Goal: Obtain resource: Download file/media

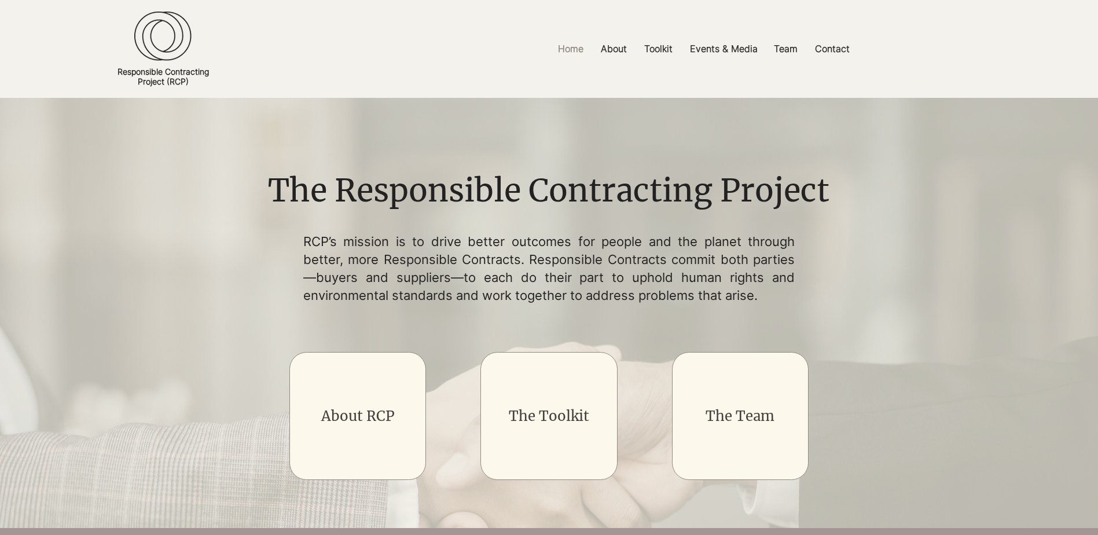
scroll to position [12, 0]
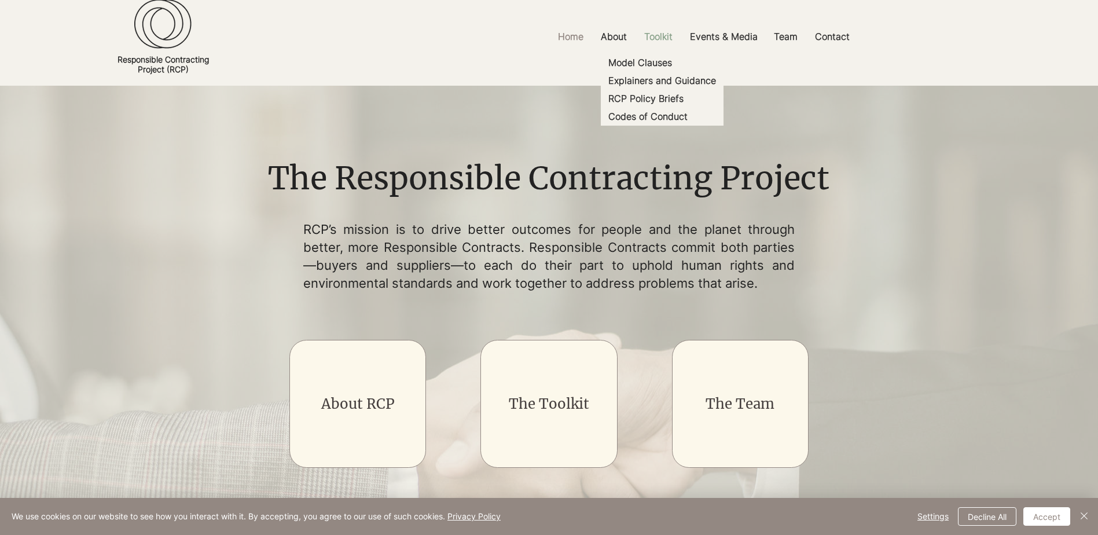
click at [666, 38] on p "Toolkit" at bounding box center [658, 37] width 40 height 26
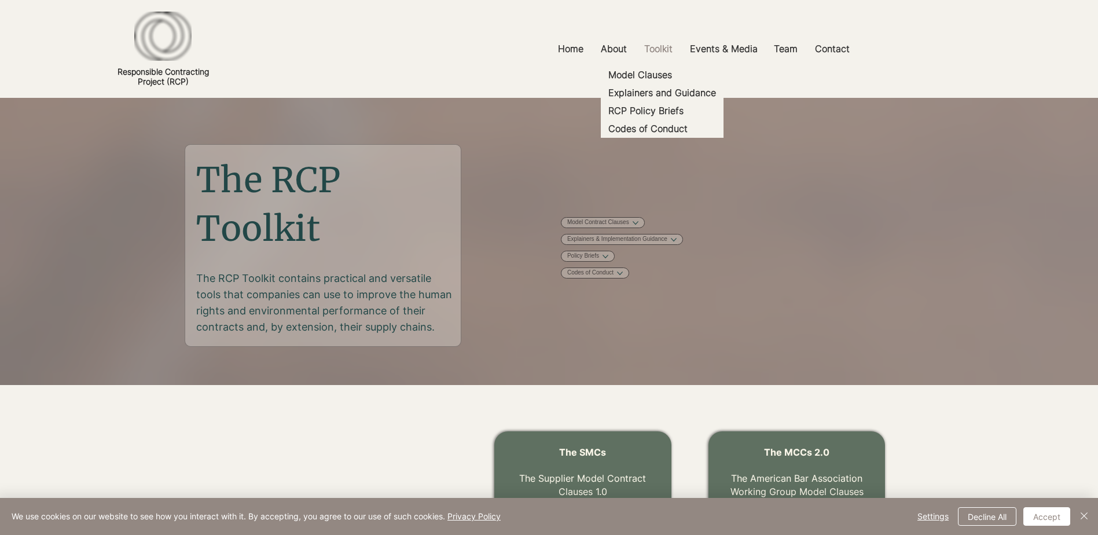
click at [667, 62] on div at bounding box center [549, 49] width 1098 height 98
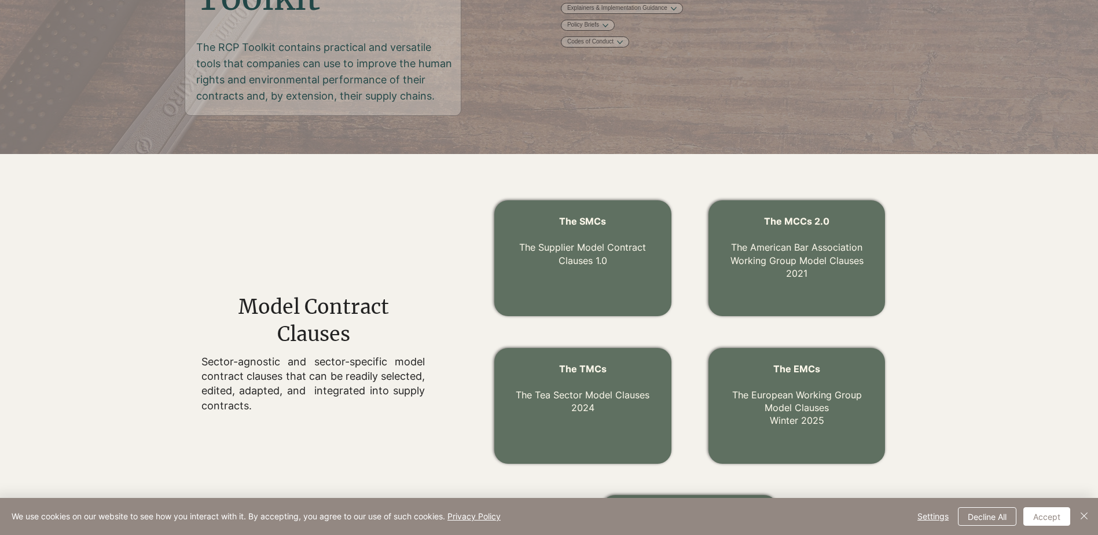
scroll to position [282, 0]
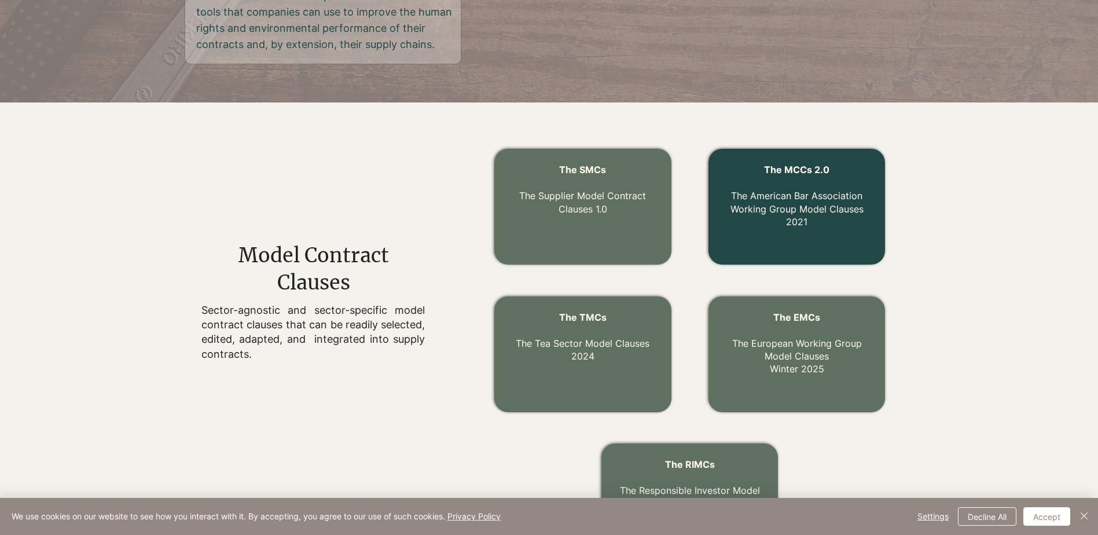
click at [791, 216] on link "The MCCs 2.0 The American Bar Association Working Group Model Clauses 2021" at bounding box center [796, 196] width 133 height 64
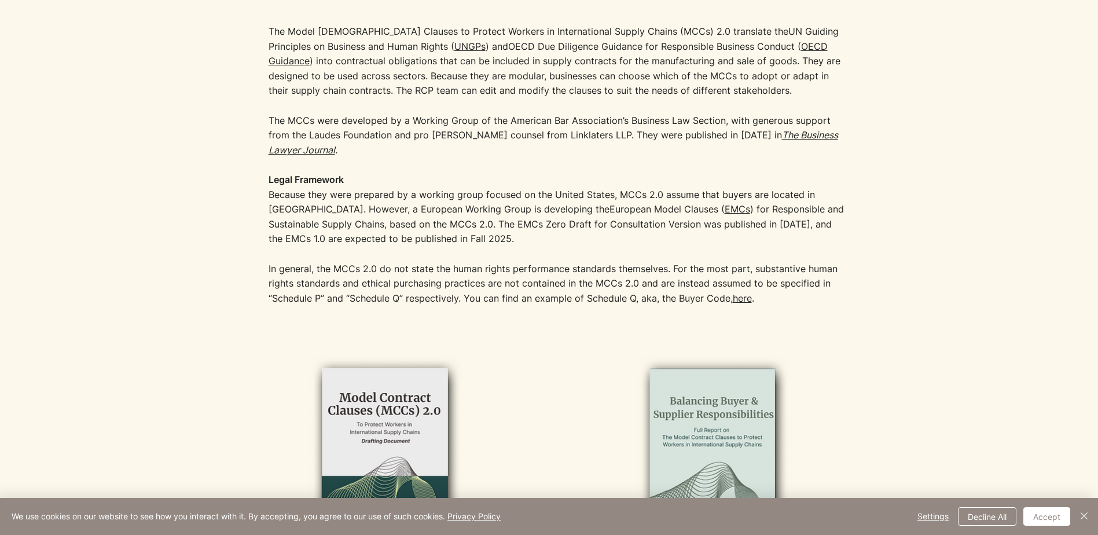
scroll to position [591, 0]
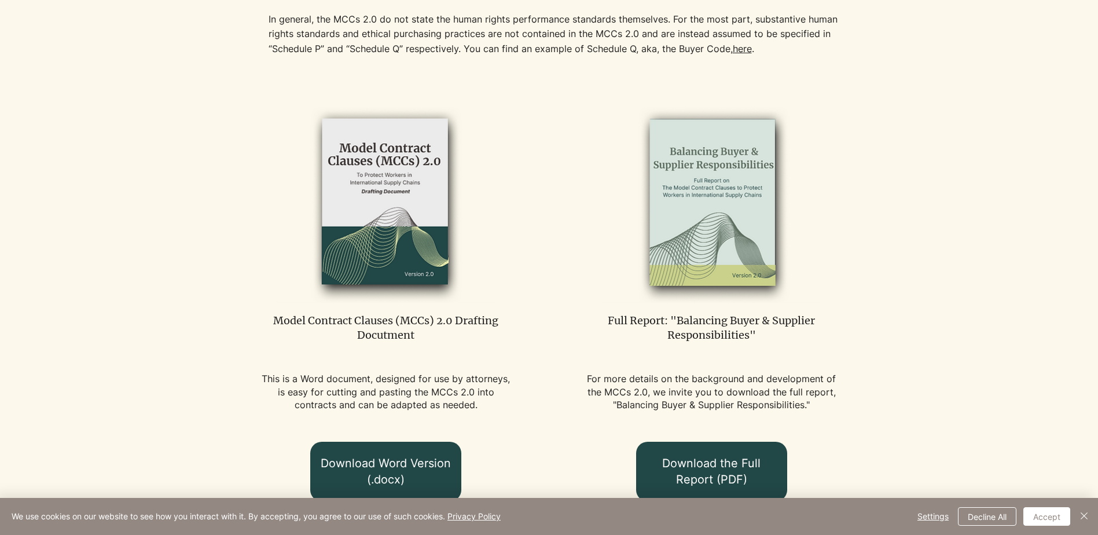
click at [408, 234] on img at bounding box center [385, 203] width 219 height 200
click at [385, 149] on img at bounding box center [385, 203] width 219 height 200
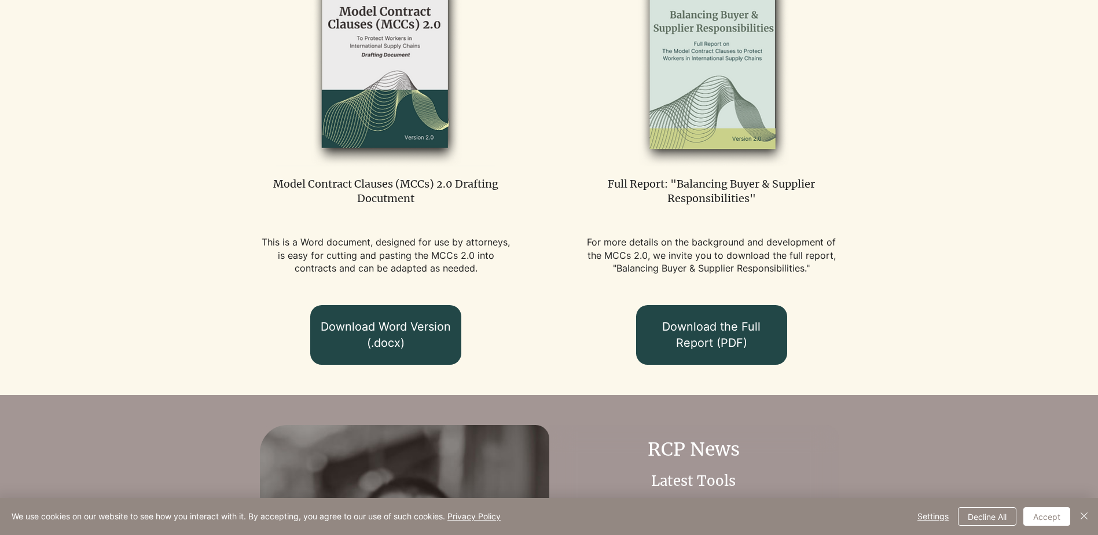
scroll to position [728, 0]
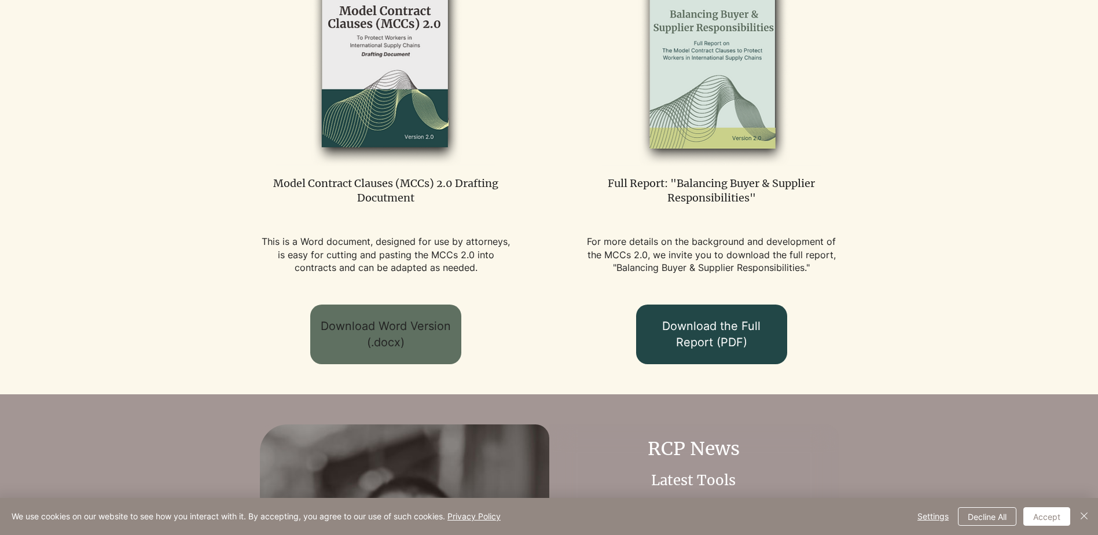
click at [334, 333] on span "Download Word Version (.docx)" at bounding box center [386, 334] width 130 height 32
